Goal: Task Accomplishment & Management: Manage account settings

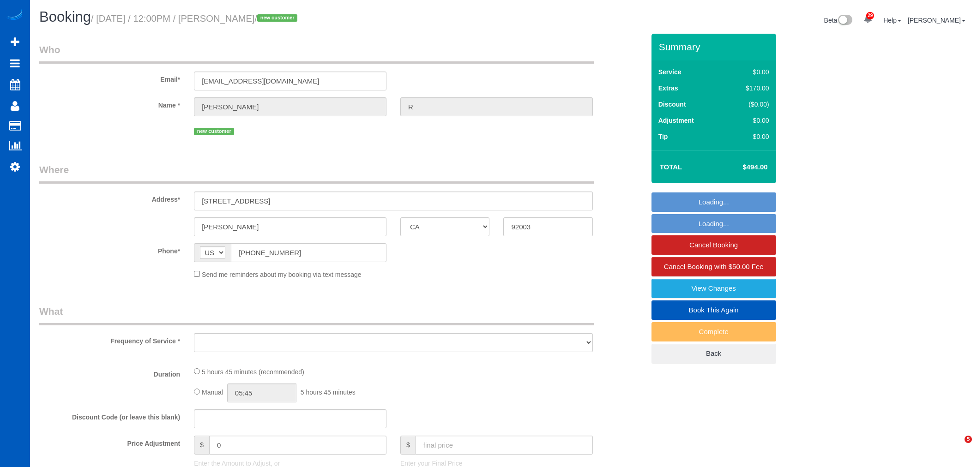
select select "CA"
select select "number:10"
select select "object:8233"
select select "199"
select select "1501"
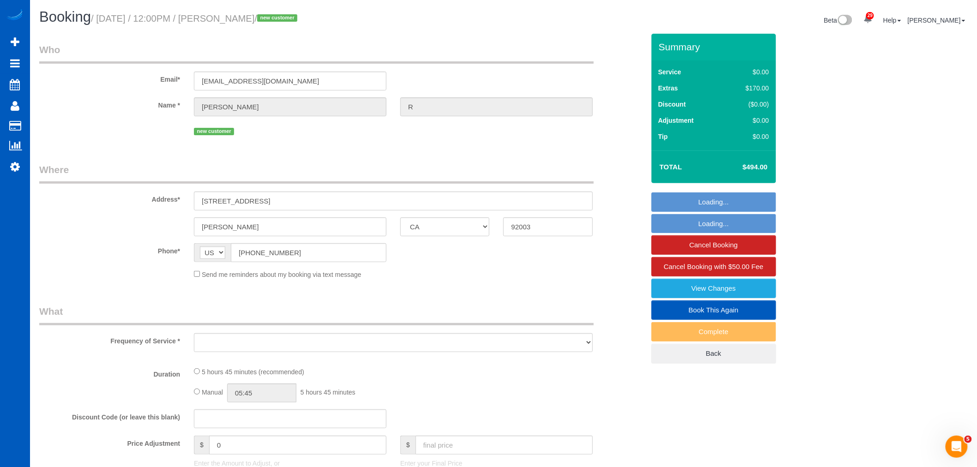
select select "3"
select select "2"
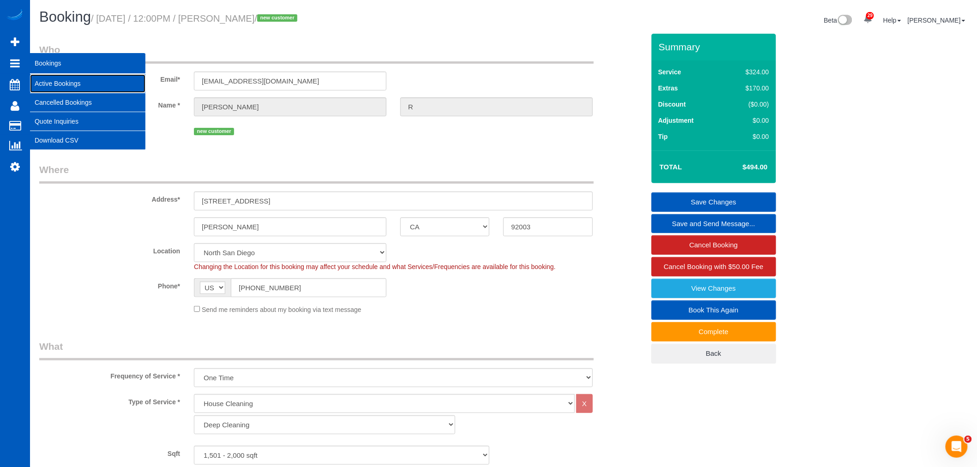
click at [80, 86] on link "Active Bookings" at bounding box center [87, 83] width 115 height 18
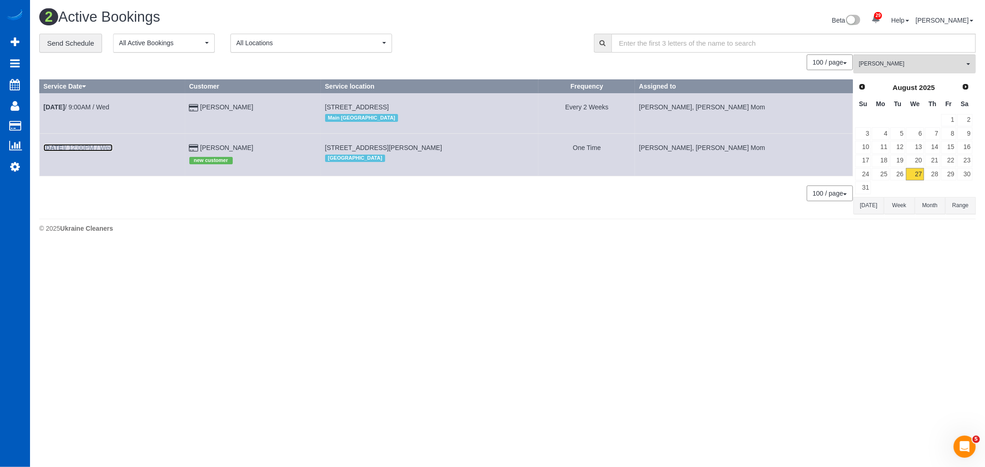
click at [96, 149] on link "[DATE] 12:00PM / Wed" at bounding box center [77, 147] width 69 height 7
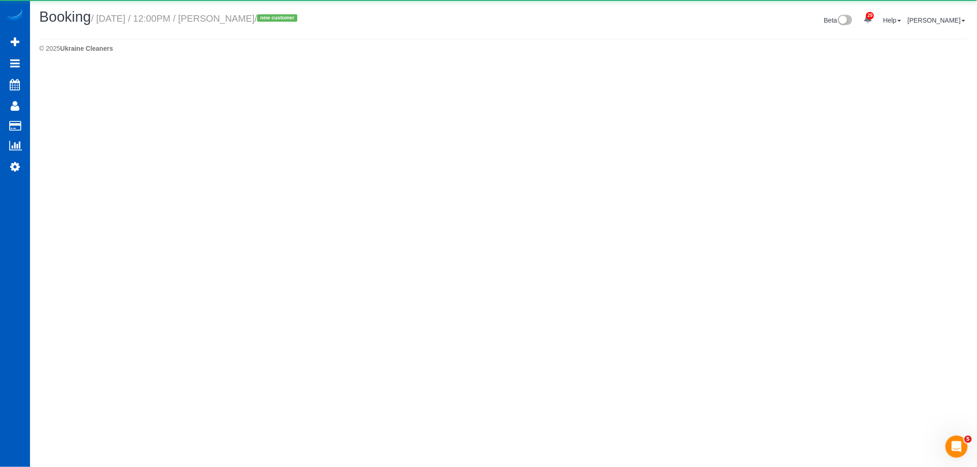
select select "CA"
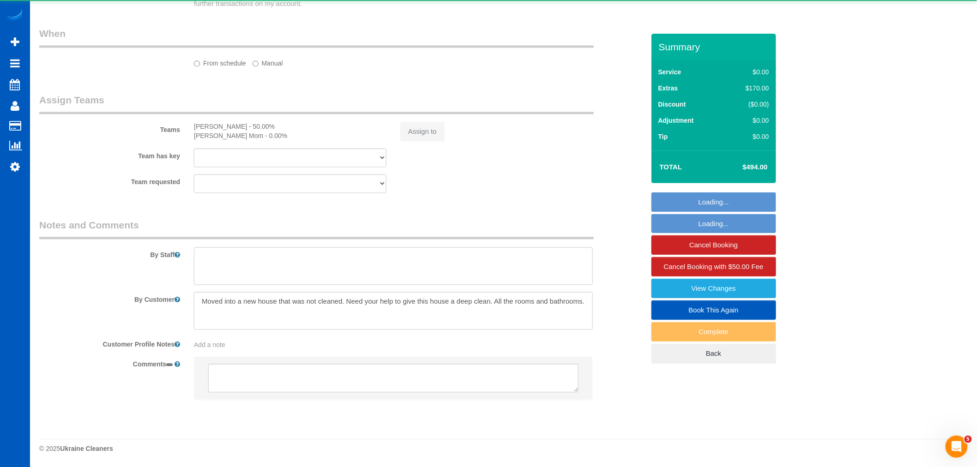
select select "object:9410"
select select "string:fspay-44429169-bcbb-4c25-b5ba-8b79201714f7"
select select "199"
select select "1501"
select select "3"
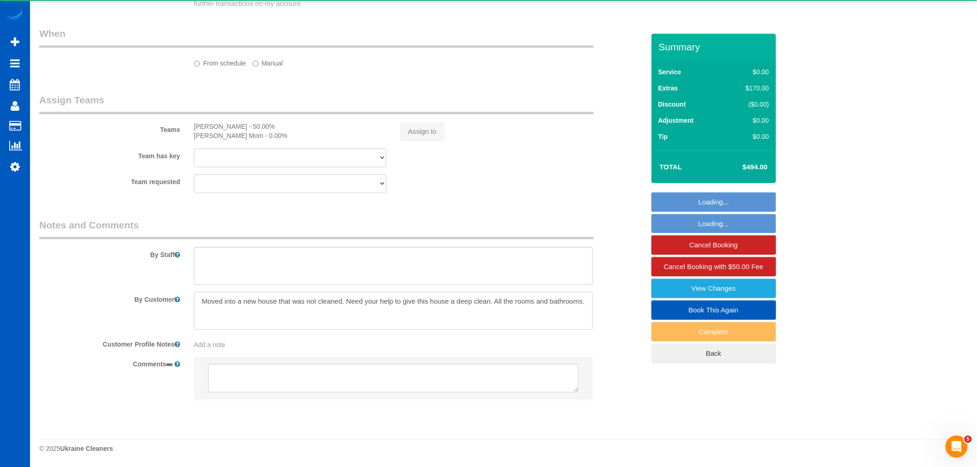
select select "2"
select select "number:10"
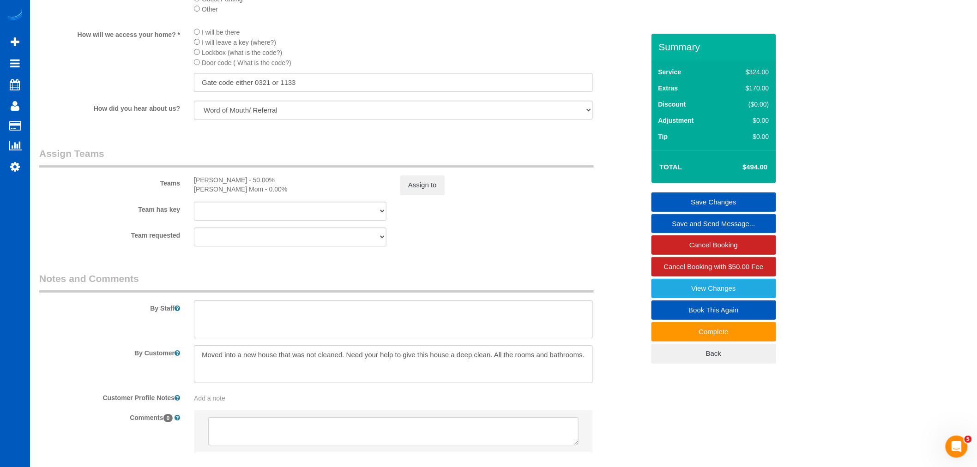
scroll to position [1180, 0]
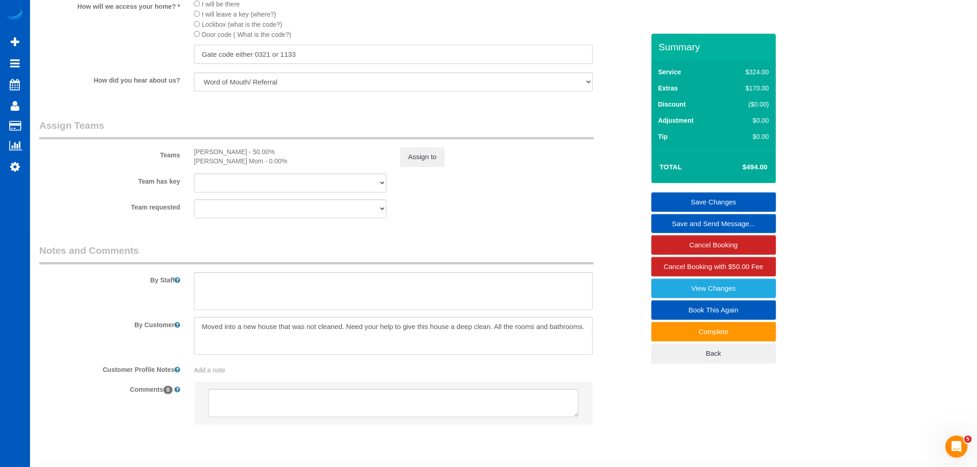
click at [308, 64] on input "Gate code either 0321 or 1133" at bounding box center [393, 54] width 399 height 19
click at [323, 64] on input "Gate code either 0321 or 1133" at bounding box center [393, 54] width 399 height 19
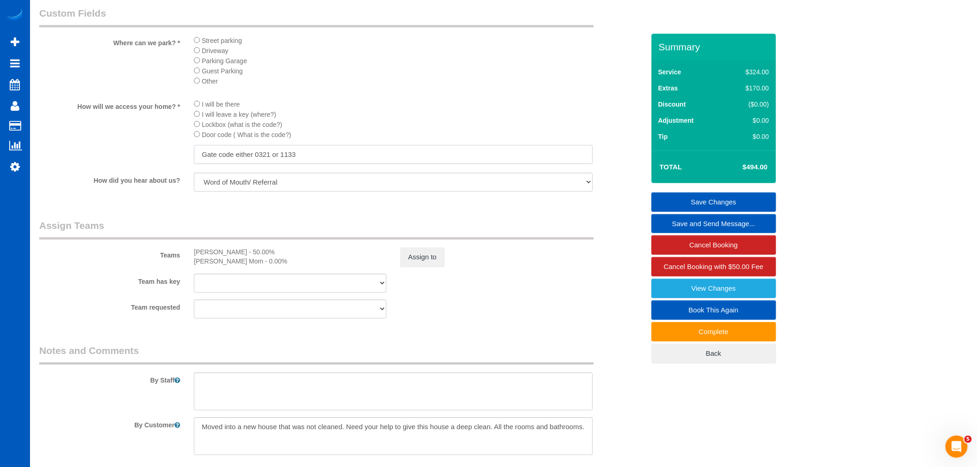
scroll to position [1077, 0]
click at [312, 166] on input "Gate code either 0321 or 1133" at bounding box center [393, 156] width 399 height 19
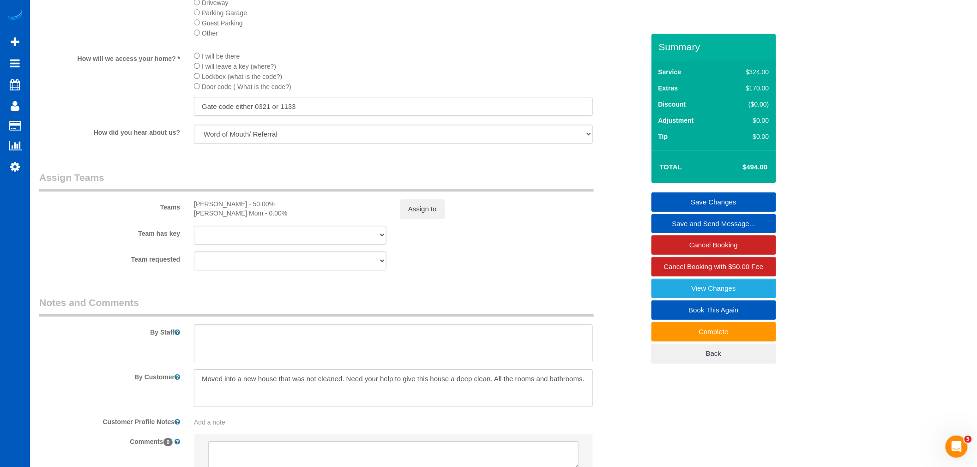
scroll to position [1129, 0]
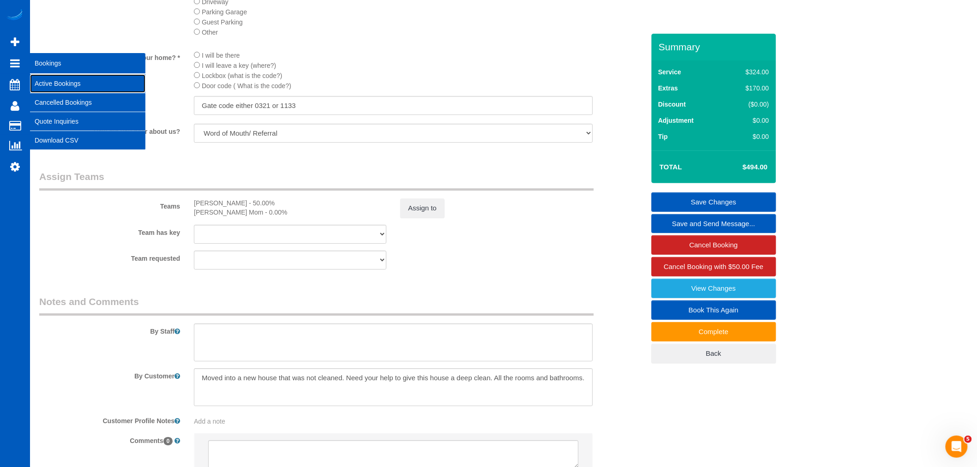
click at [54, 84] on link "Active Bookings" at bounding box center [87, 83] width 115 height 18
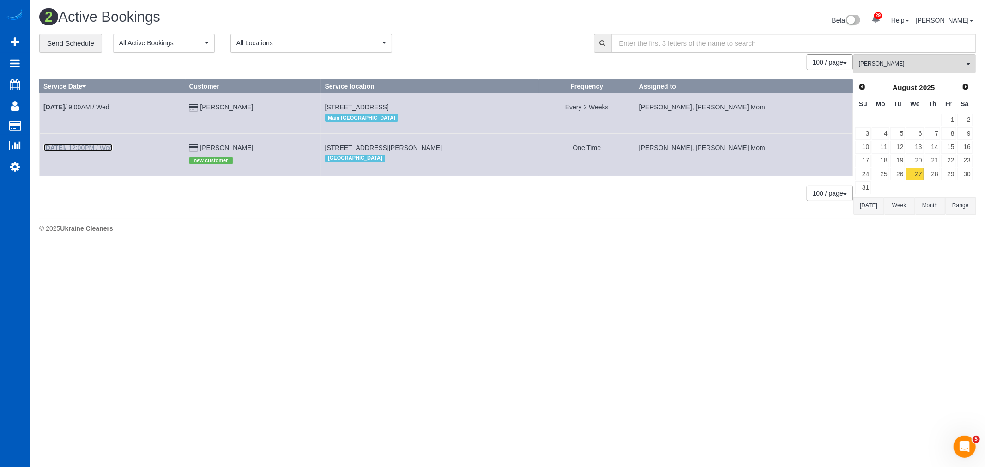
click at [108, 151] on link "[DATE] 12:00PM / Wed" at bounding box center [77, 147] width 69 height 7
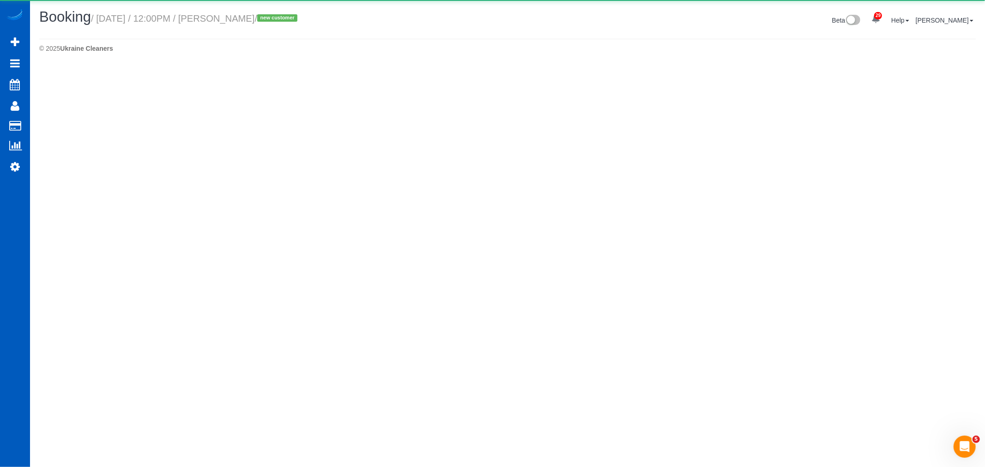
select select "CA"
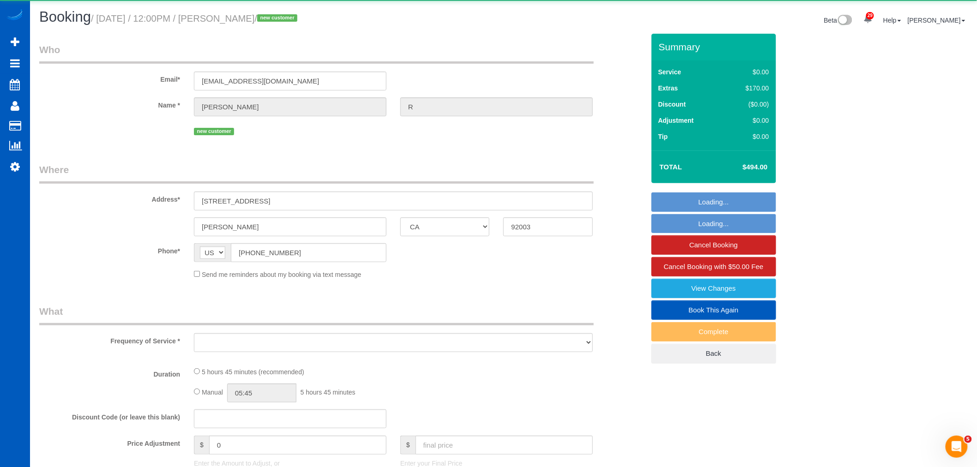
select select "object:10558"
select select "string:fspay-44429169-bcbb-4c25-b5ba-8b79201714f7"
select select "199"
select select "1501"
select select "3"
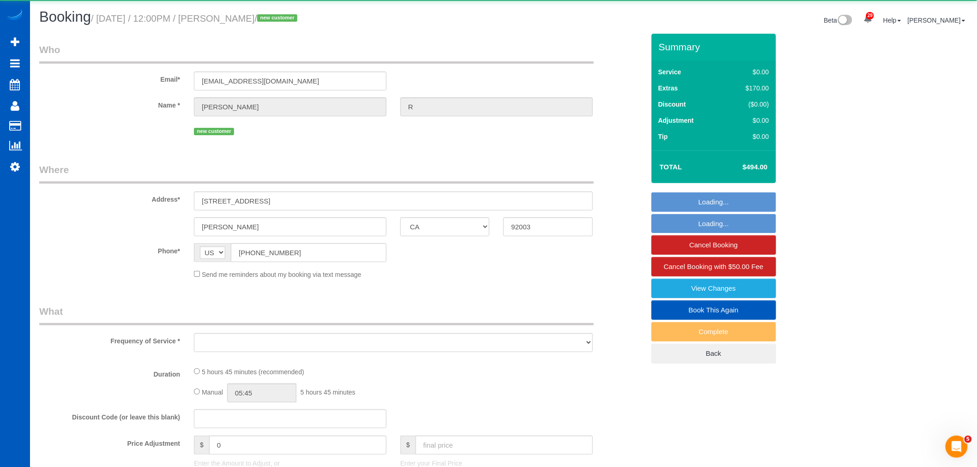
select select "2"
select select "number:10"
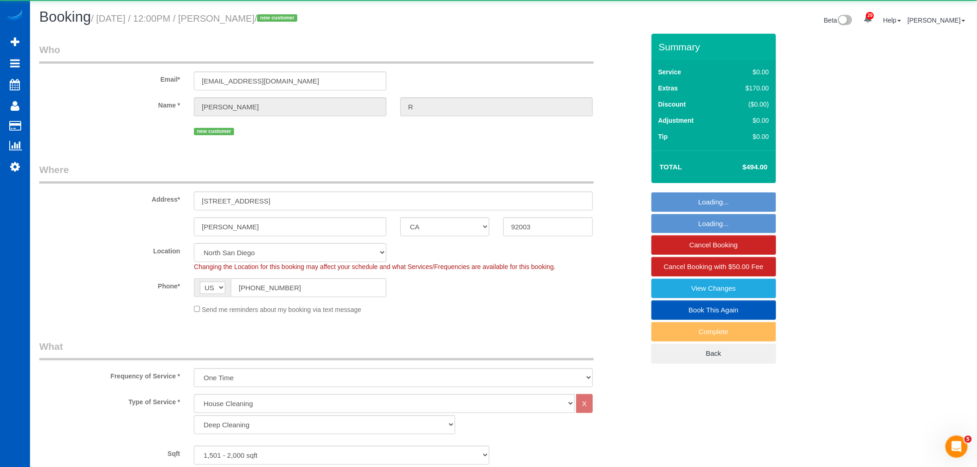
select select "1501"
select select "3"
select select "2"
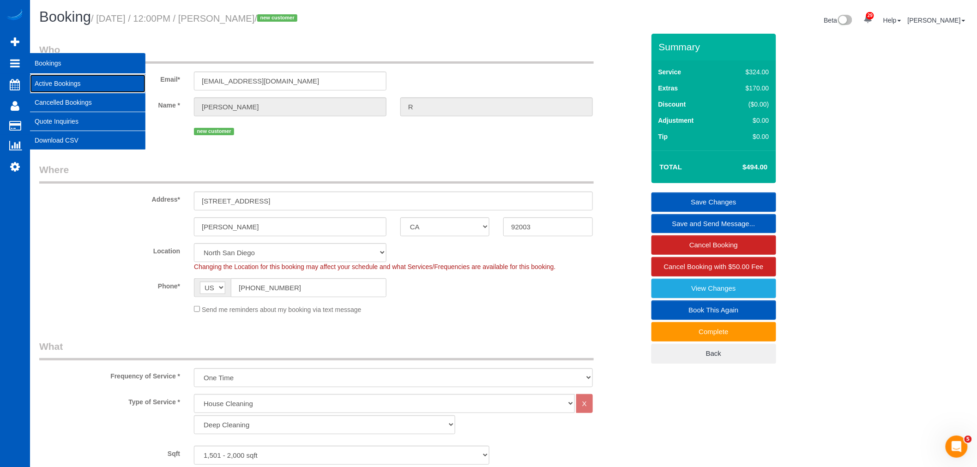
click at [109, 83] on link "Active Bookings" at bounding box center [87, 83] width 115 height 18
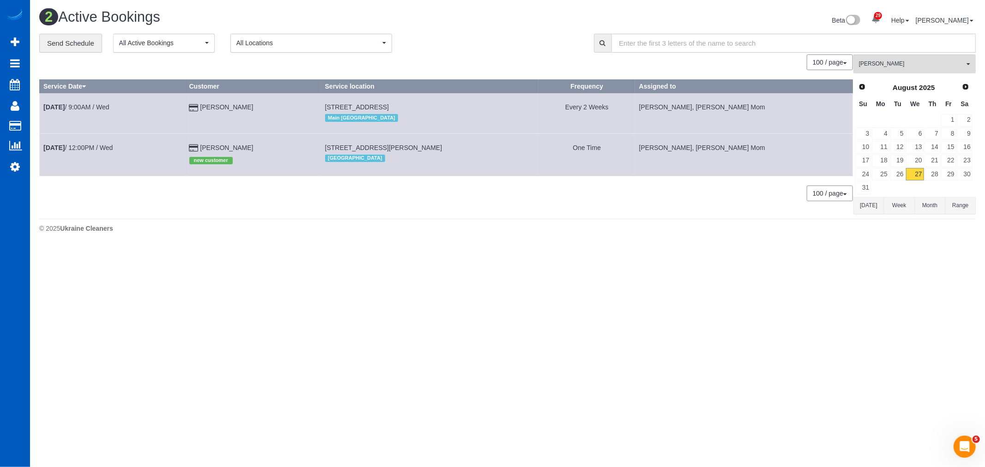
click at [897, 51] on input "text" at bounding box center [793, 43] width 365 height 19
click at [899, 62] on span "[PERSON_NAME]" at bounding box center [911, 64] width 105 height 8
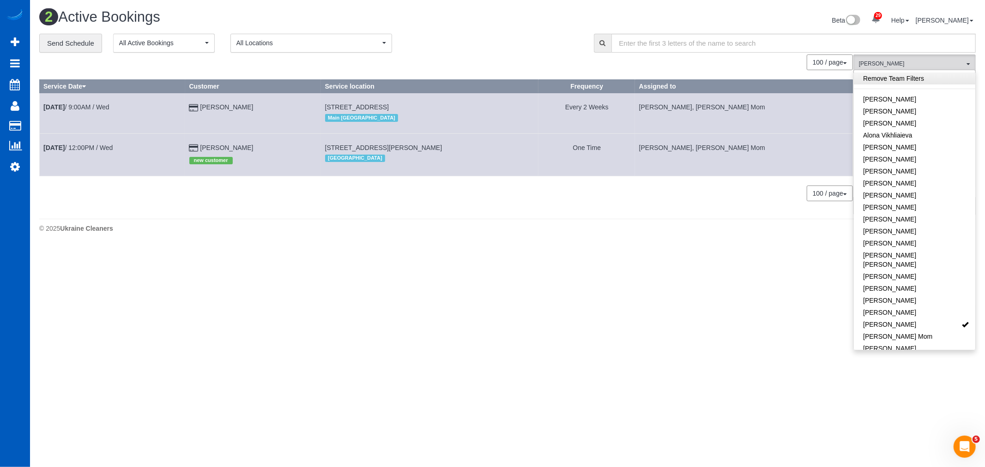
click at [882, 83] on link "Remove Team Filters" at bounding box center [914, 79] width 121 height 12
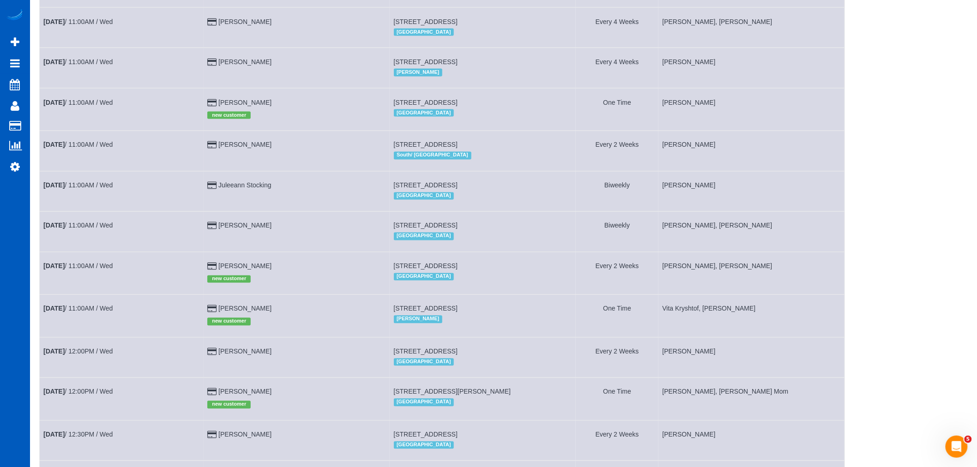
click at [908, 334] on div "All Teams Remove Team Filters [PERSON_NAME] [PERSON_NAME] [PERSON_NAME] Alona V…" at bounding box center [907, 297] width 122 height 1716
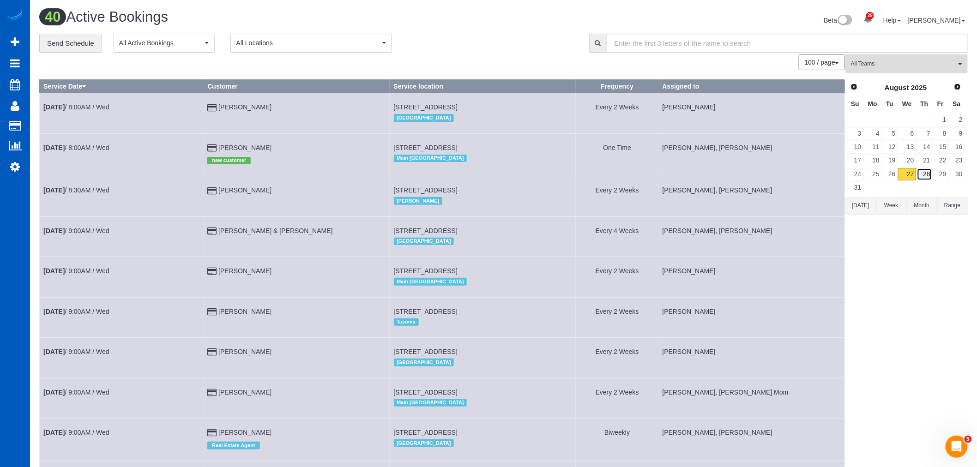
click at [927, 181] on link "28" at bounding box center [924, 174] width 15 height 12
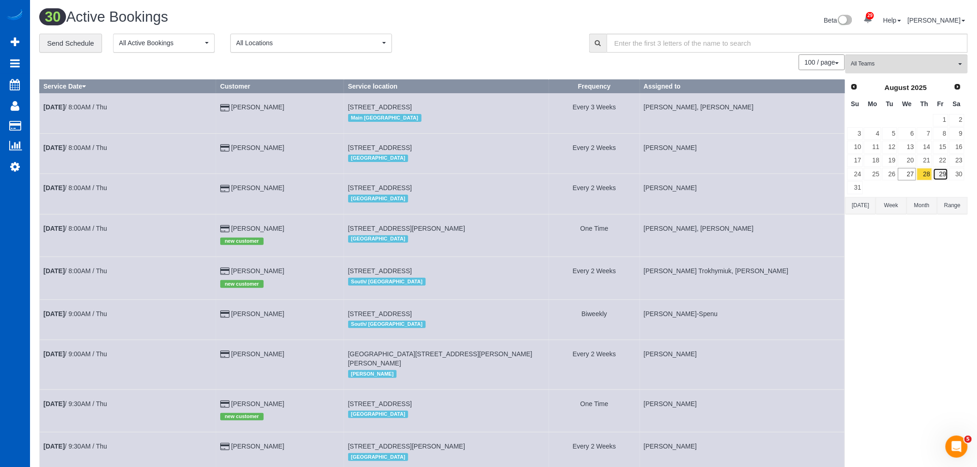
click at [943, 173] on link "29" at bounding box center [940, 174] width 15 height 12
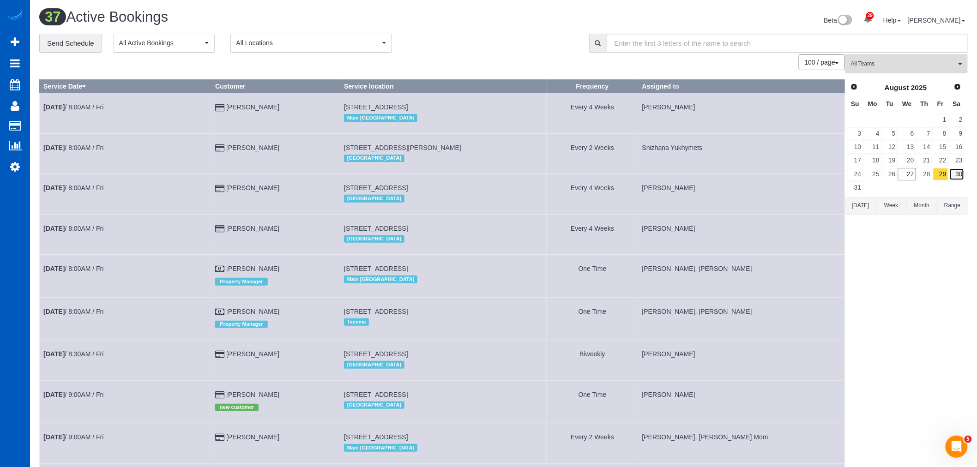
click at [955, 174] on link "30" at bounding box center [956, 174] width 15 height 12
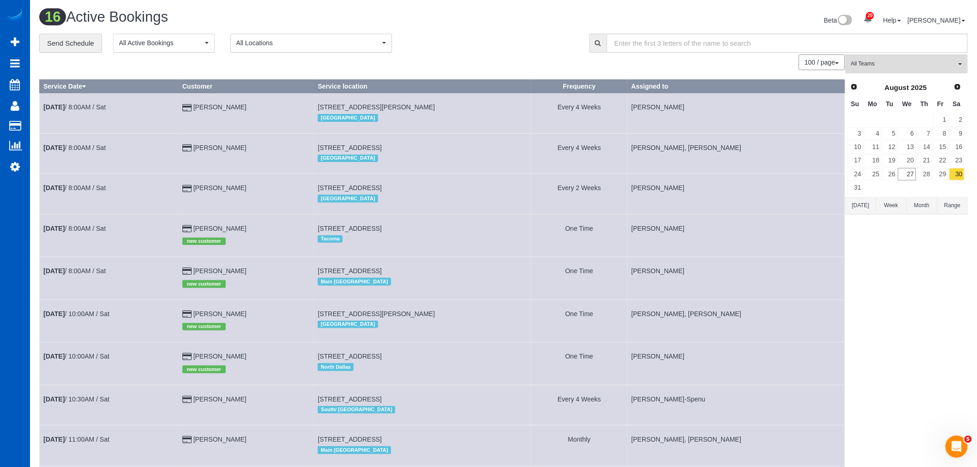
click at [865, 186] on td at bounding box center [873, 187] width 18 height 13
click at [852, 187] on link "31" at bounding box center [855, 187] width 16 height 12
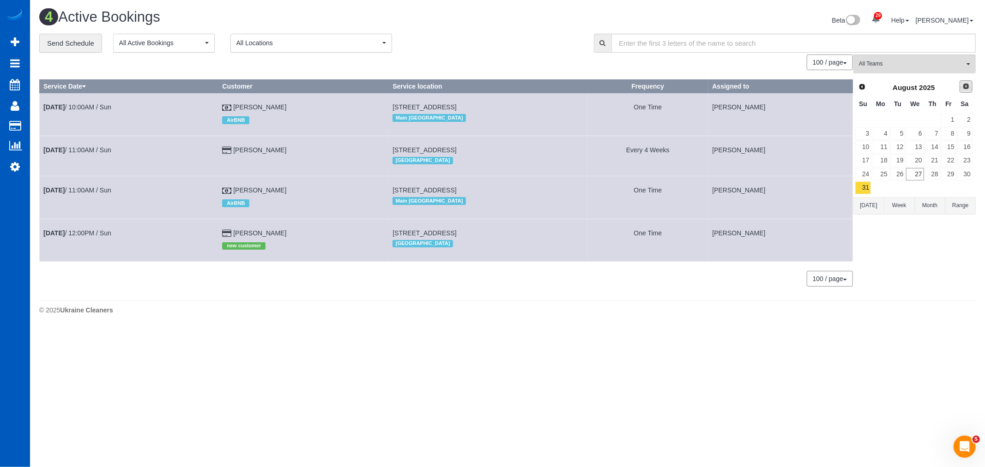
click at [966, 85] on span "Next" at bounding box center [965, 86] width 7 height 7
click at [896, 115] on link "2" at bounding box center [897, 120] width 15 height 12
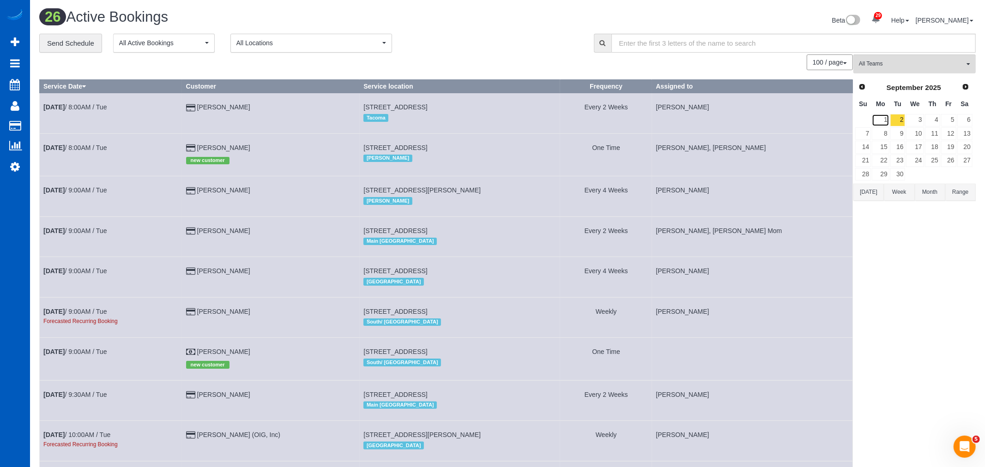
click at [888, 117] on tr "1 2 3 4 5 6" at bounding box center [914, 120] width 118 height 13
click at [880, 118] on link "1" at bounding box center [872, 120] width 17 height 12
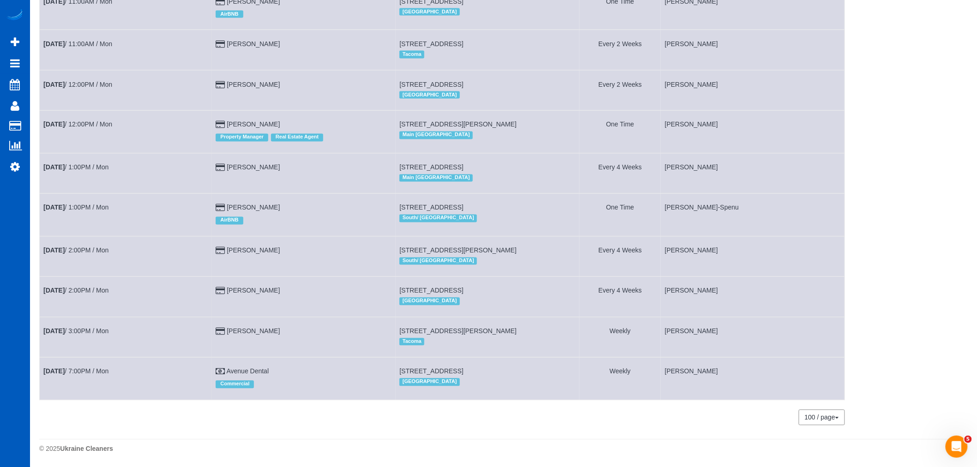
scroll to position [344, 0]
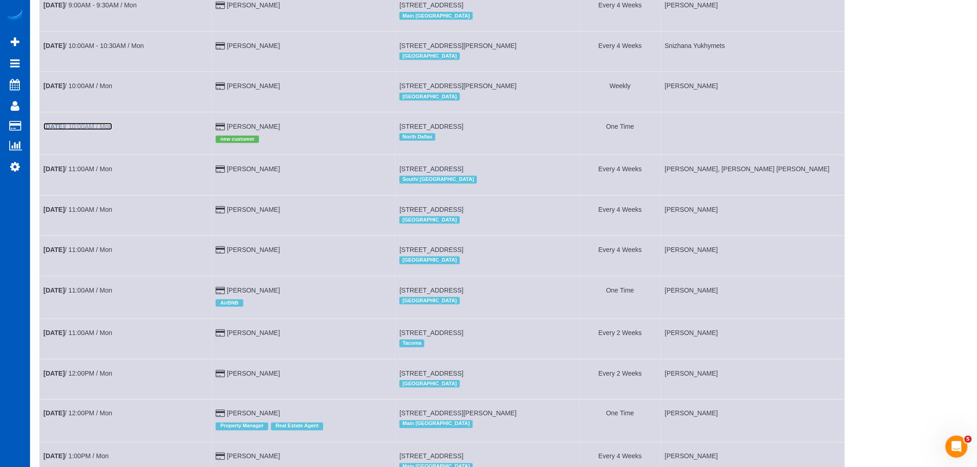
click at [75, 130] on link "[DATE] 10:00AM / Mon" at bounding box center [77, 126] width 69 height 7
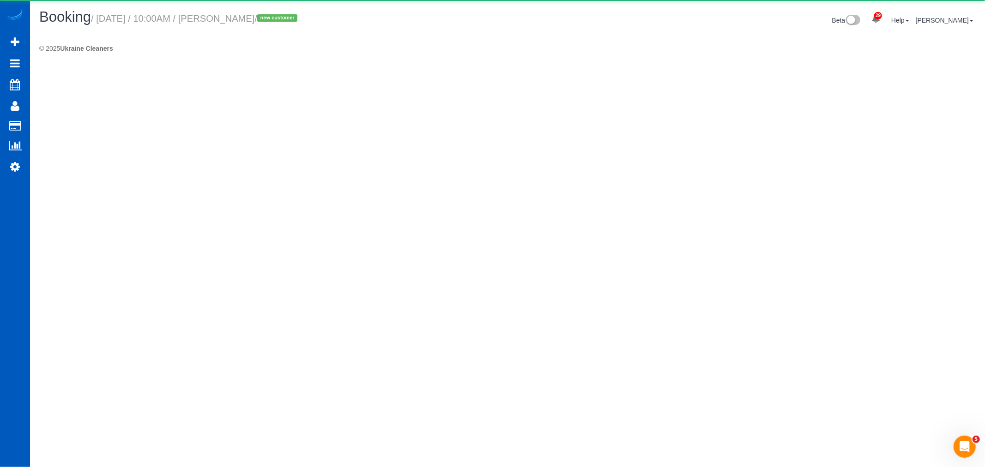
select select "[GEOGRAPHIC_DATA]"
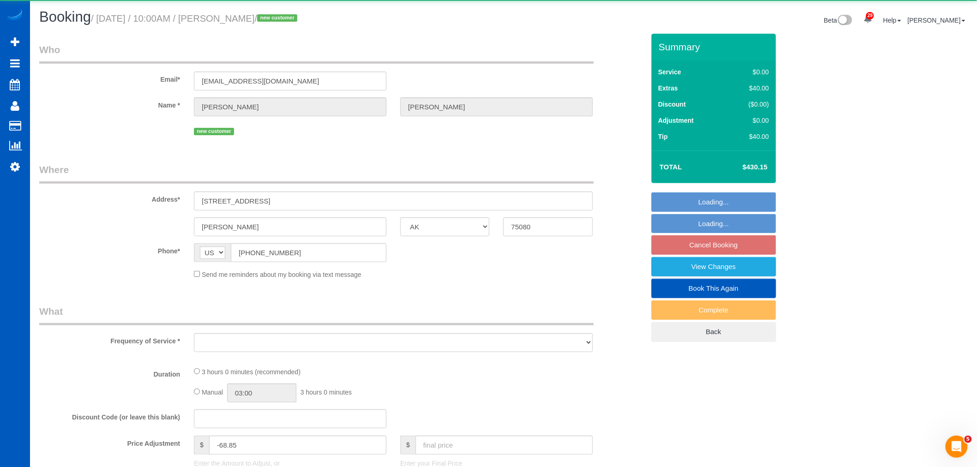
select select "object:14079"
select select "string:fspay-48416074-8979-469a-acdb-f19062f302f3"
select select "199"
select select "2501"
select select "4"
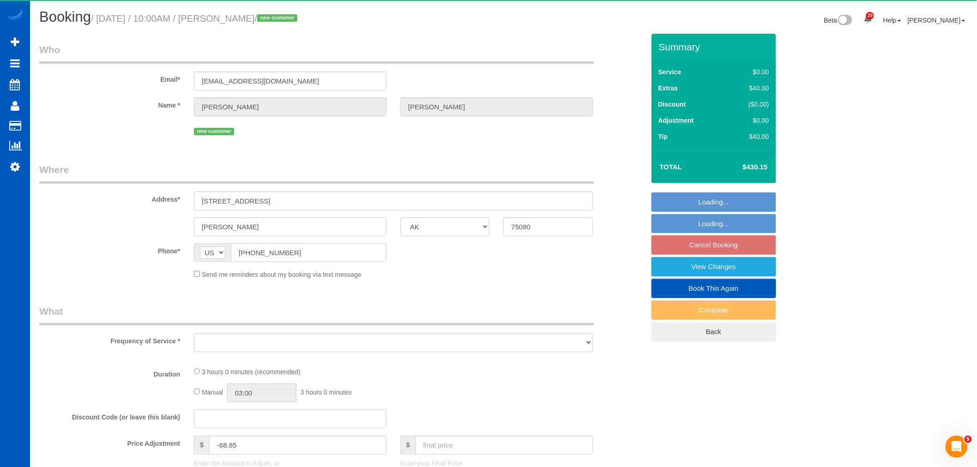
select select "3"
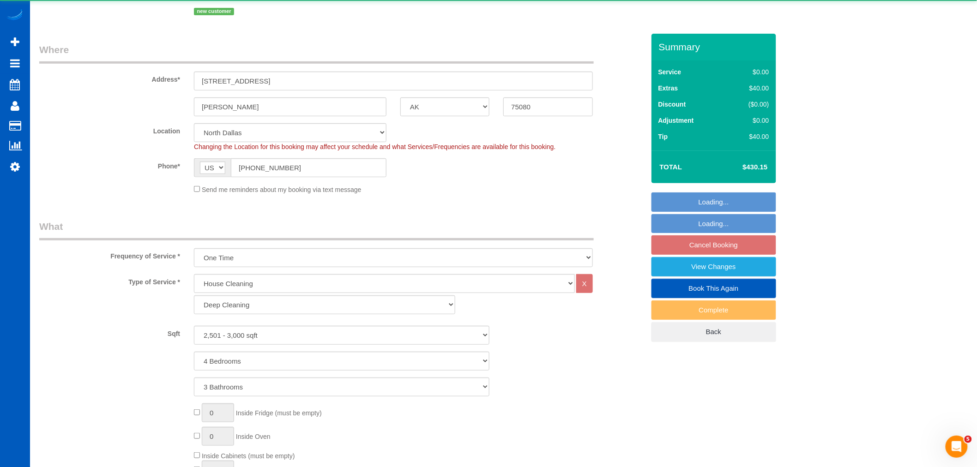
select select "2501"
select select "4"
select select "3"
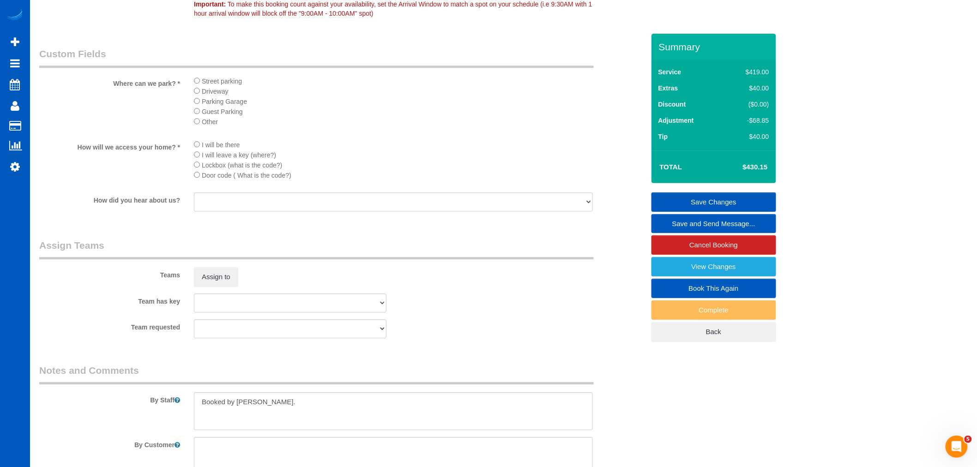
scroll to position [1077, 0]
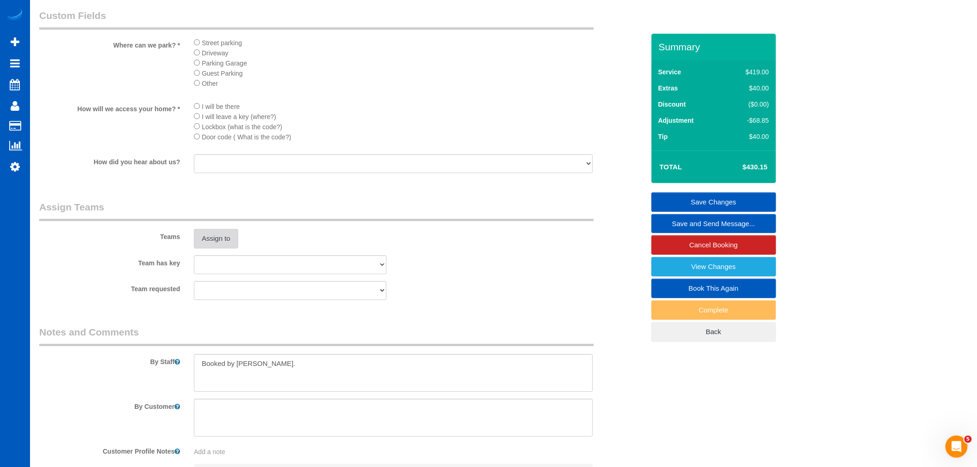
click at [219, 248] on button "Assign to" at bounding box center [216, 238] width 44 height 19
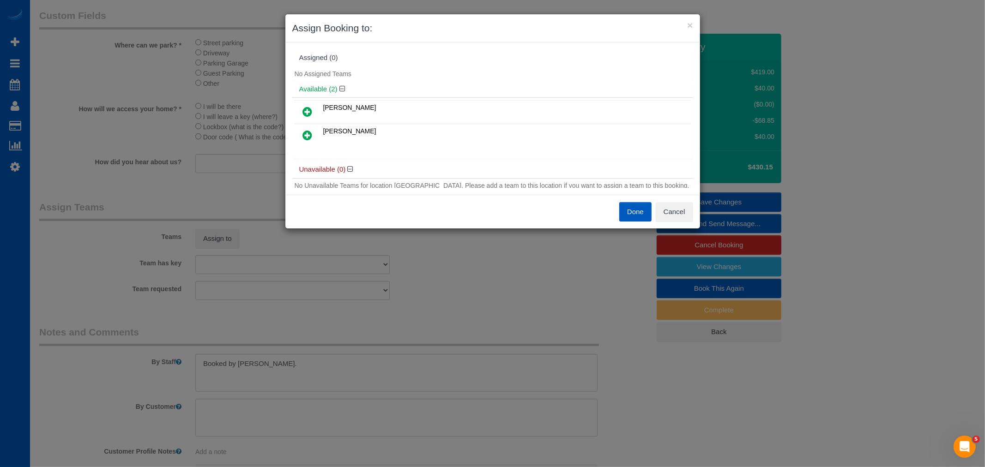
click at [313, 112] on link at bounding box center [308, 112] width 22 height 18
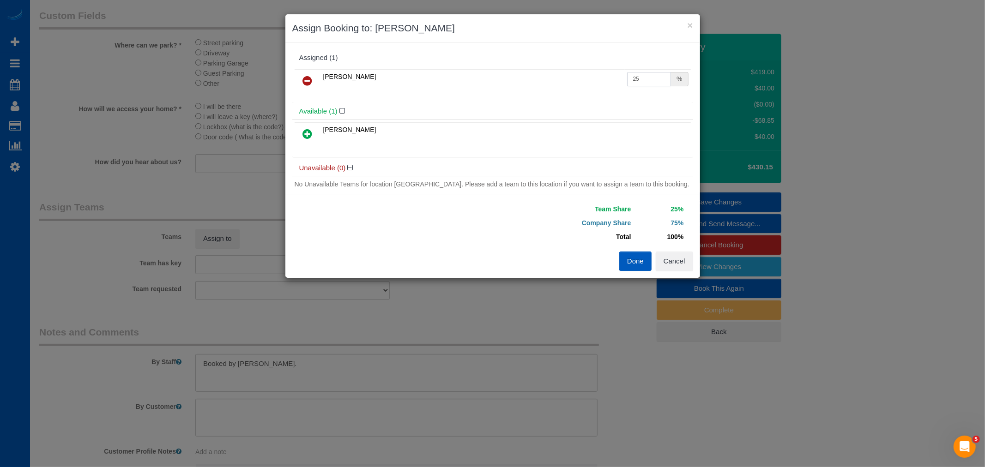
drag, startPoint x: 642, startPoint y: 80, endPoint x: 592, endPoint y: 76, distance: 51.0
click at [592, 76] on tr "[PERSON_NAME] 25 %" at bounding box center [493, 81] width 396 height 24
type input "4"
type input "50"
click at [648, 260] on button "Done" at bounding box center [635, 261] width 32 height 19
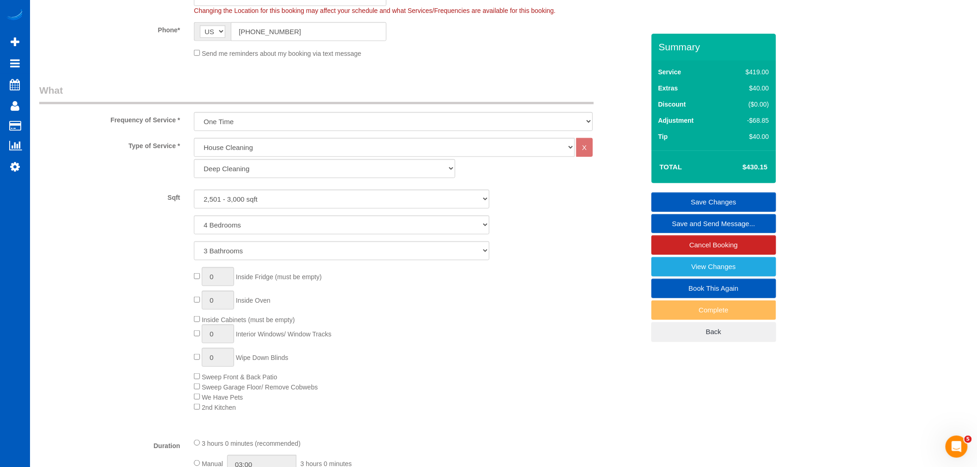
scroll to position [154, 0]
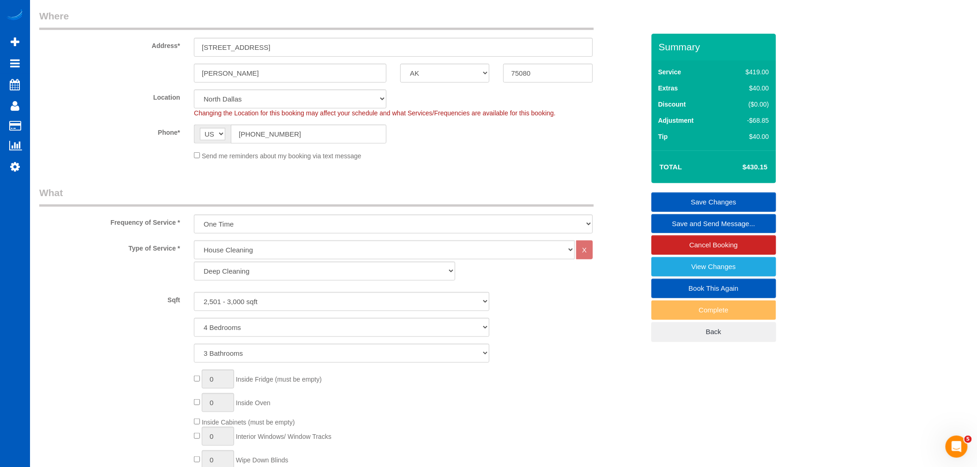
click at [720, 199] on link "Save Changes" at bounding box center [714, 202] width 125 height 19
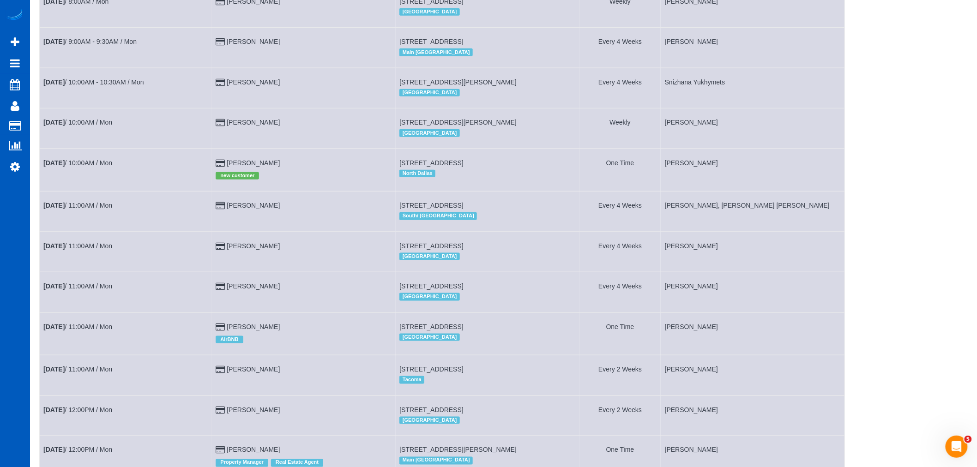
scroll to position [308, 0]
click at [69, 166] on td "[DATE] 10:00AM / Mon" at bounding box center [126, 170] width 172 height 42
click at [65, 167] on b "[DATE]" at bounding box center [53, 163] width 21 height 7
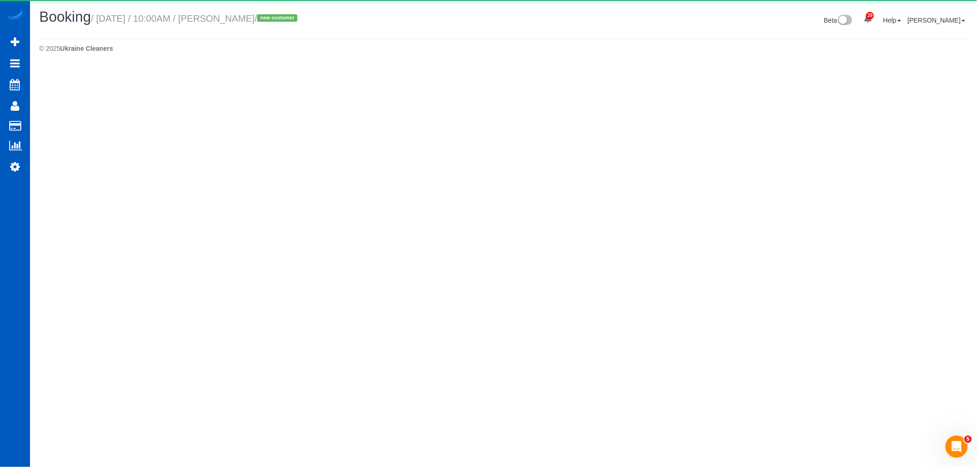
select select "[GEOGRAPHIC_DATA]"
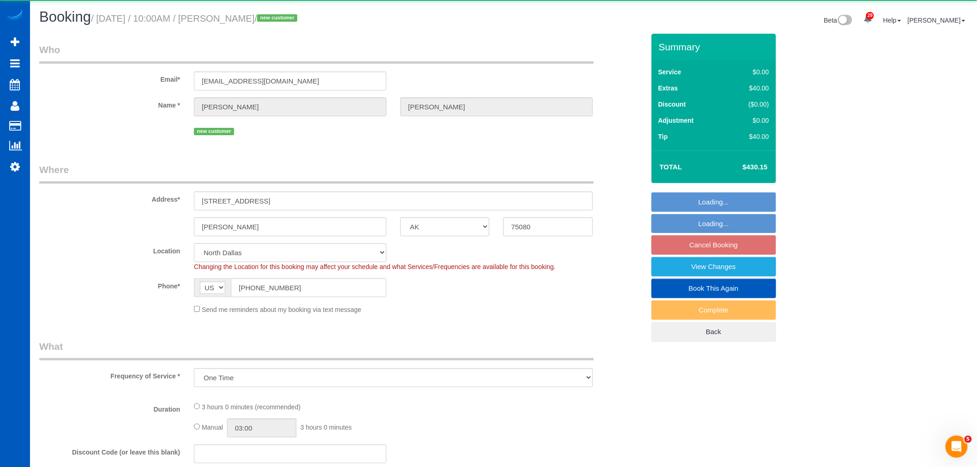
select select "object:15224"
select select "199"
select select "2501"
select select "4"
select select "3"
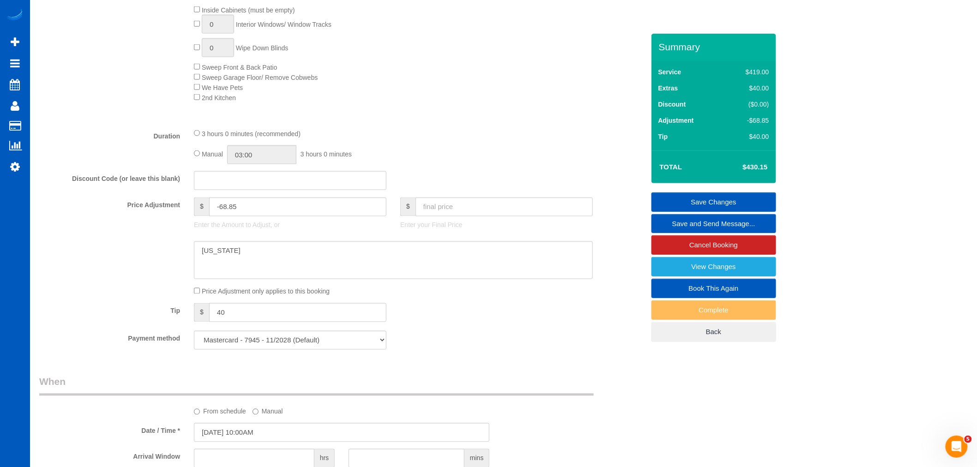
scroll to position [564, 0]
click at [253, 161] on input "03:00" at bounding box center [261, 156] width 69 height 19
type input "08:00"
click at [254, 207] on li "08:00" at bounding box center [251, 208] width 41 height 12
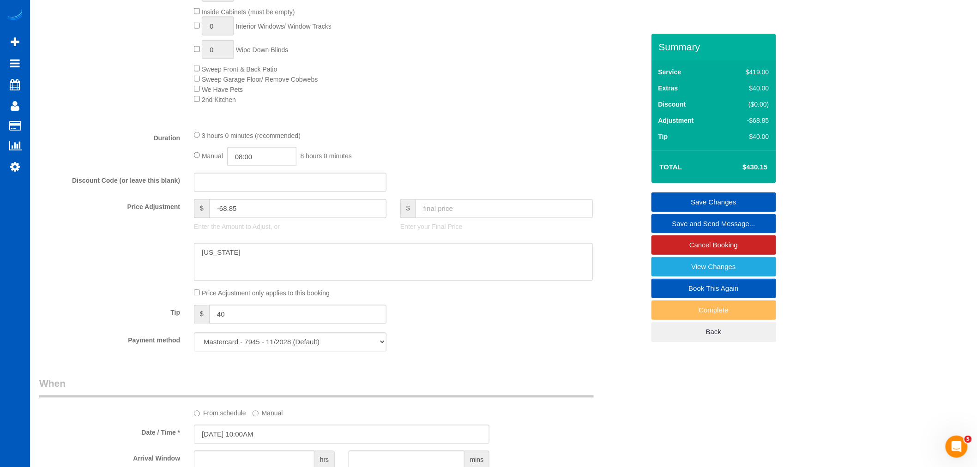
click at [469, 166] on div "Manual 08:00 8 hours 0 minutes" at bounding box center [393, 156] width 399 height 19
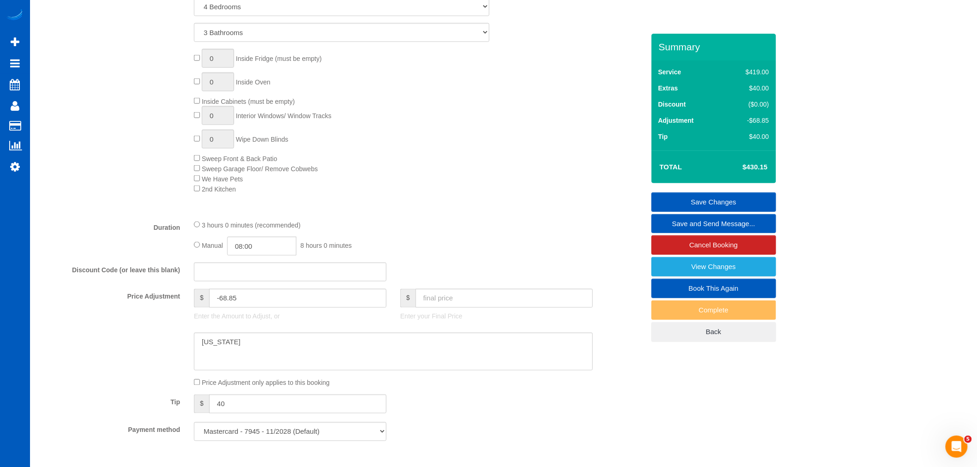
scroll to position [308, 0]
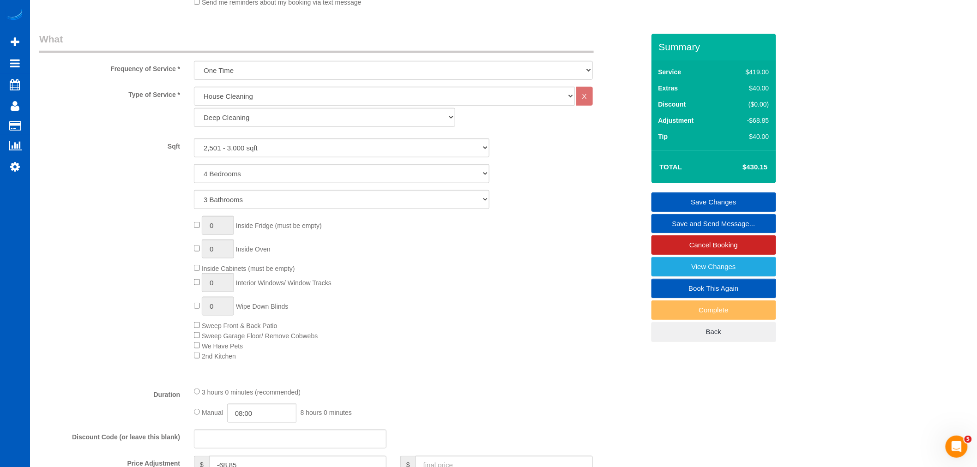
click at [721, 201] on link "Save Changes" at bounding box center [714, 202] width 125 height 19
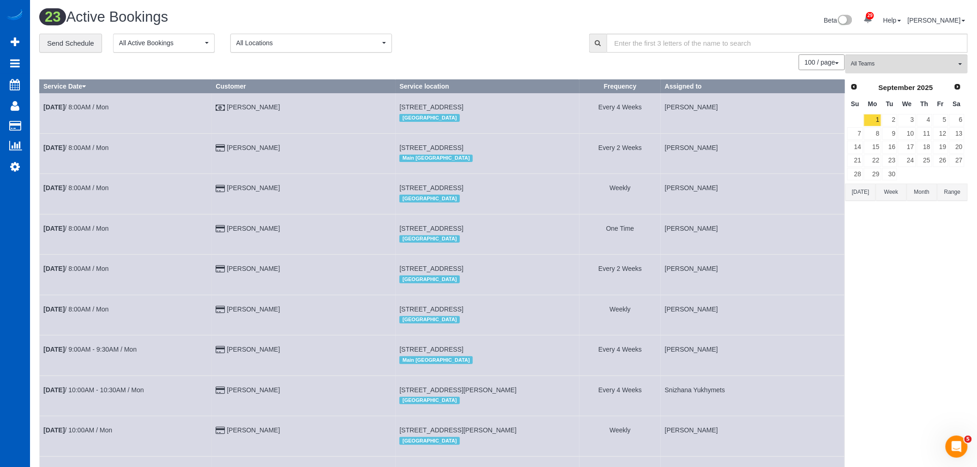
click at [251, 111] on td "[PERSON_NAME]" at bounding box center [304, 113] width 184 height 40
click at [257, 108] on link "[PERSON_NAME]" at bounding box center [253, 106] width 53 height 7
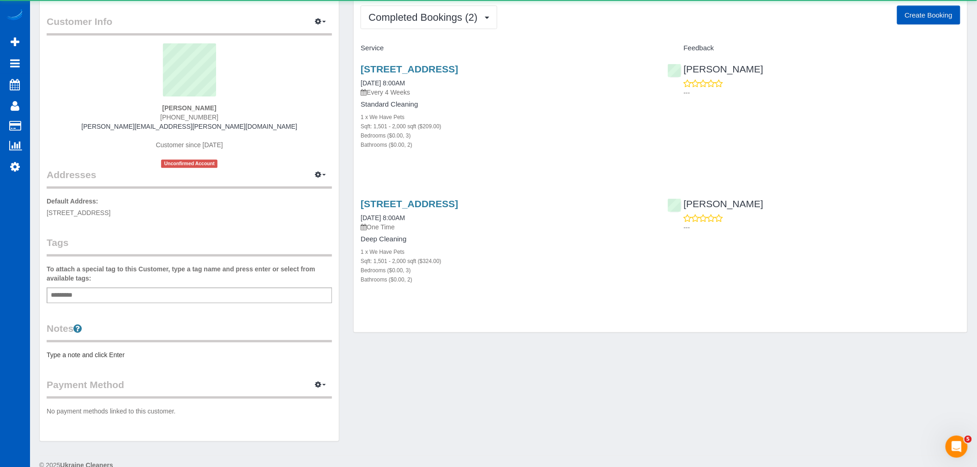
scroll to position [51, 0]
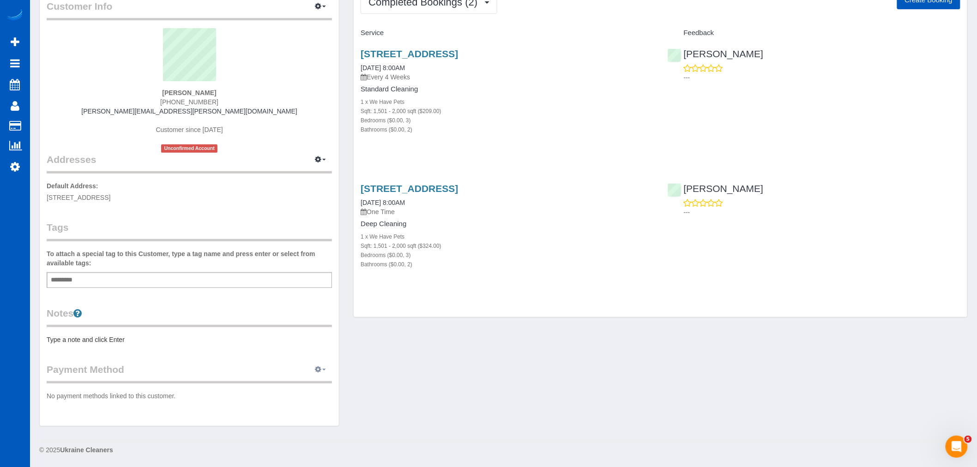
click at [321, 375] on button "button" at bounding box center [320, 370] width 23 height 14
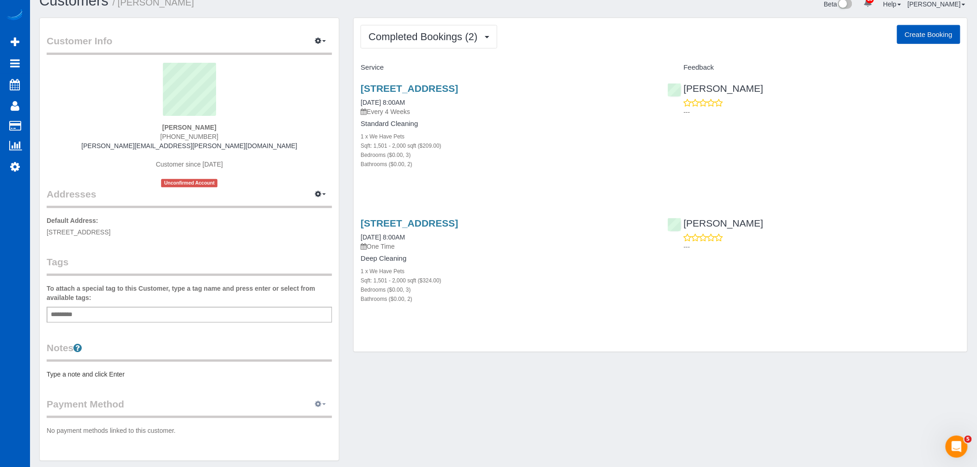
scroll to position [0, 0]
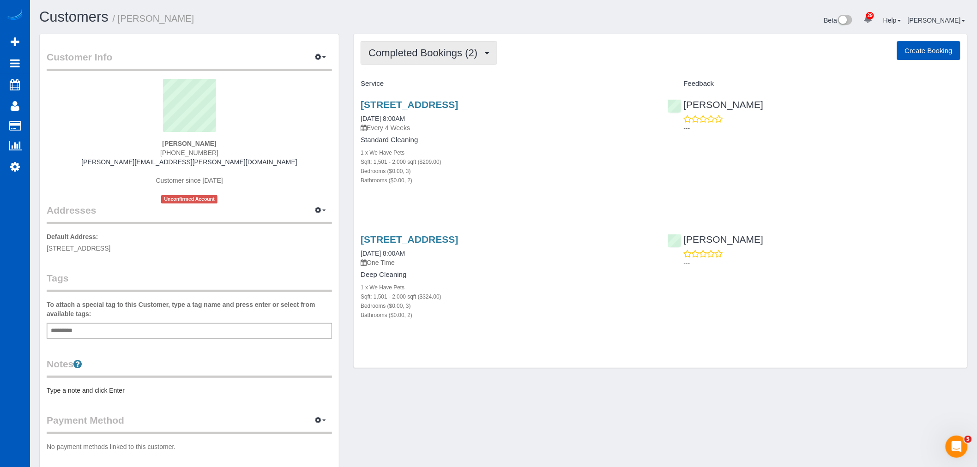
click at [430, 58] on span "Completed Bookings (2)" at bounding box center [426, 53] width 114 height 12
click at [423, 87] on link "Upcoming Bookings (11)" at bounding box center [409, 86] width 97 height 12
